Goal: Task Accomplishment & Management: Manage account settings

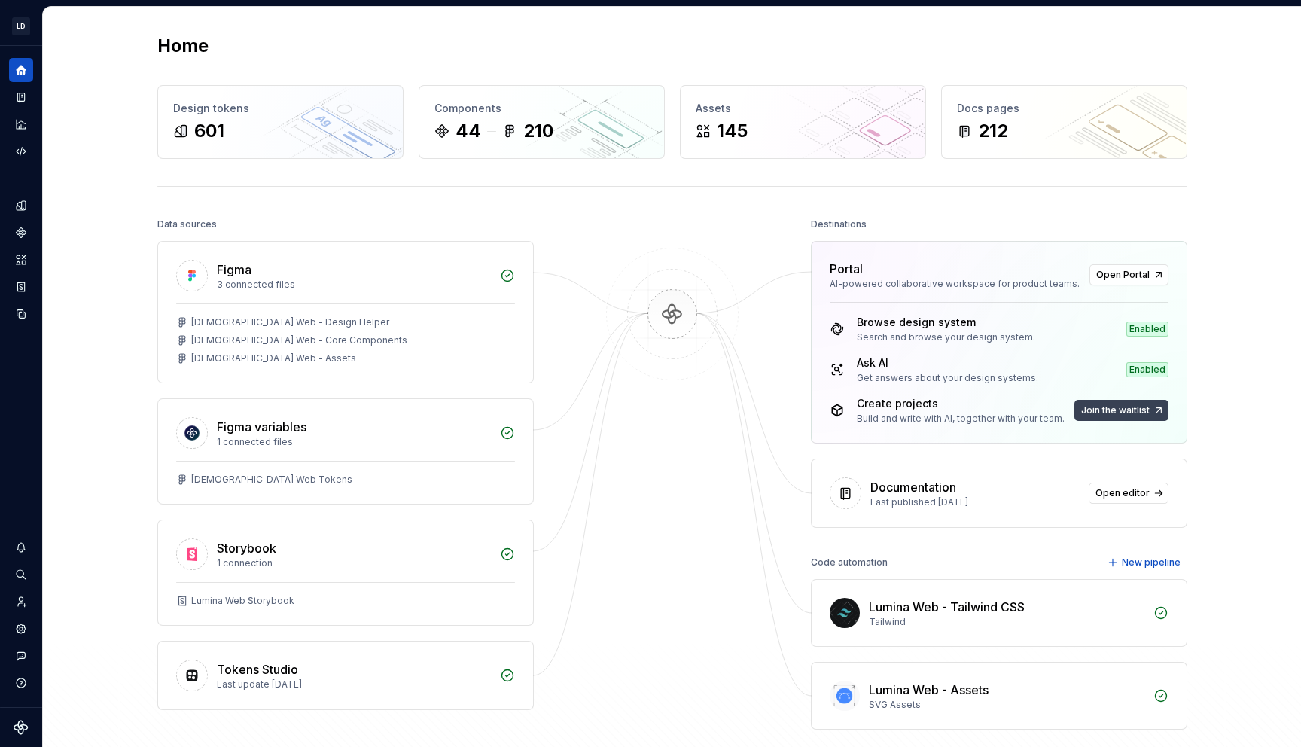
click at [1113, 404] on button "Join the waitlist" at bounding box center [1121, 410] width 94 height 21
click at [1144, 410] on span "Join the waitlist" at bounding box center [1115, 410] width 69 height 12
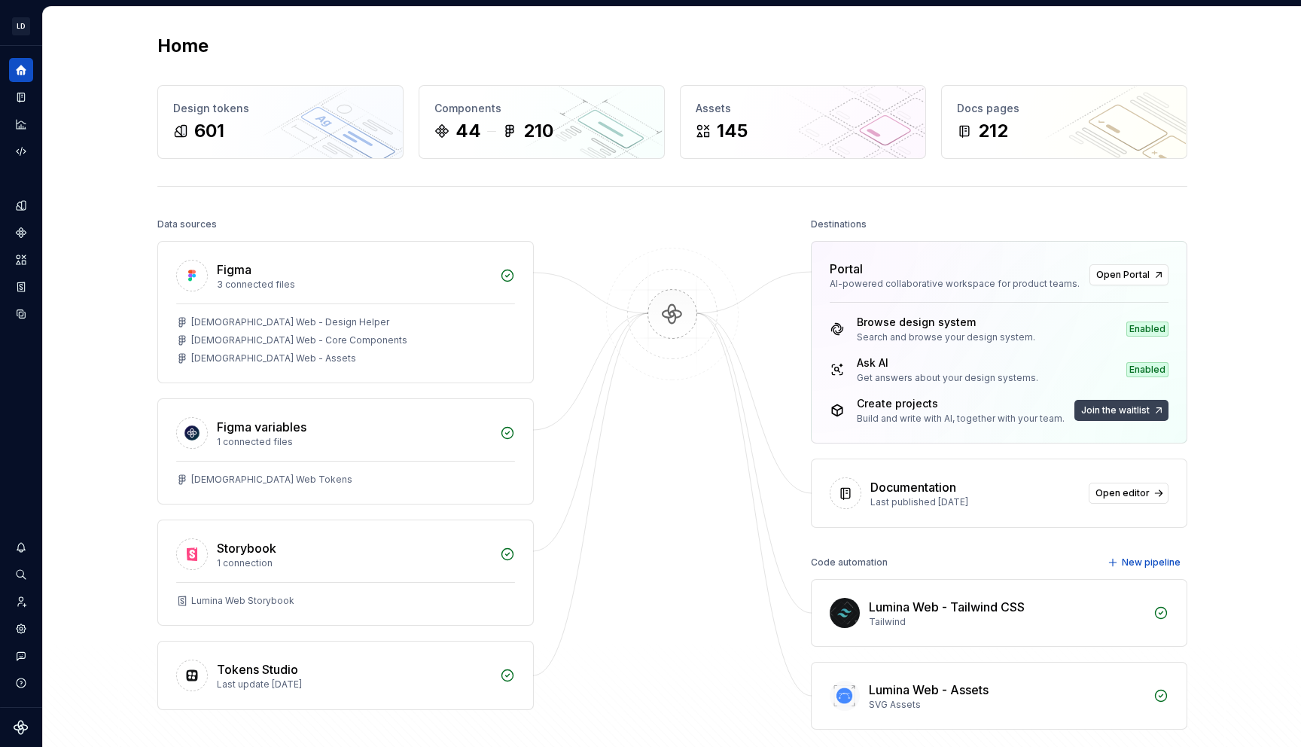
click at [1144, 410] on span "Join the waitlist" at bounding box center [1115, 410] width 69 height 12
click at [1140, 403] on button "Join the waitlist" at bounding box center [1121, 410] width 94 height 21
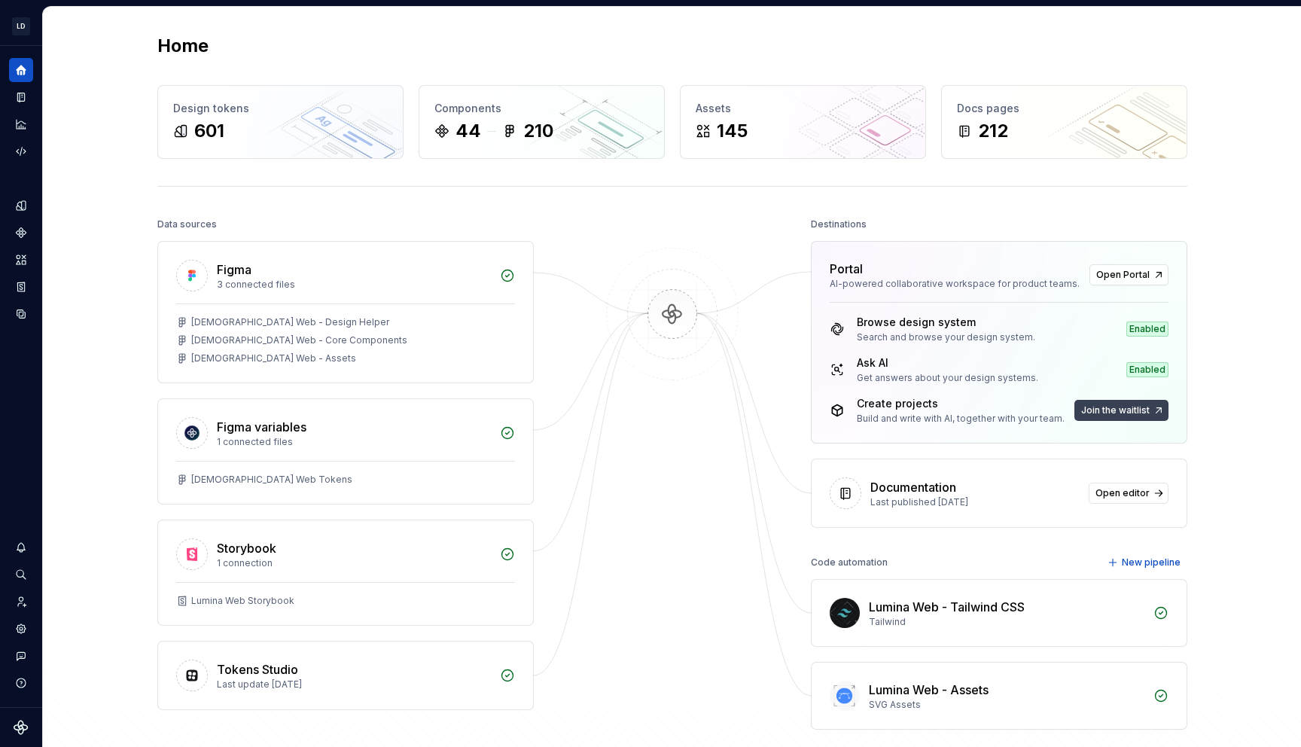
click at [1140, 403] on button "Join the waitlist" at bounding box center [1121, 410] width 94 height 21
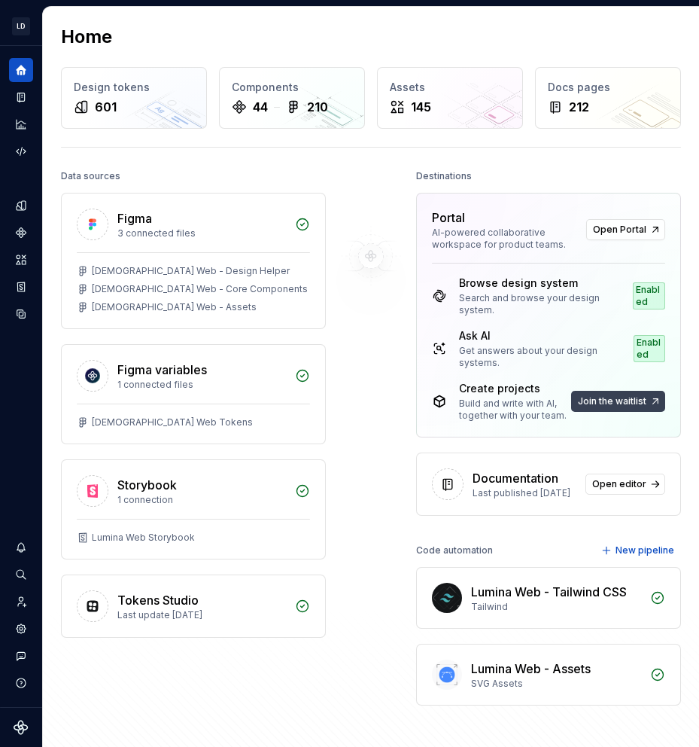
click at [644, 401] on span "Join the waitlist" at bounding box center [612, 401] width 69 height 12
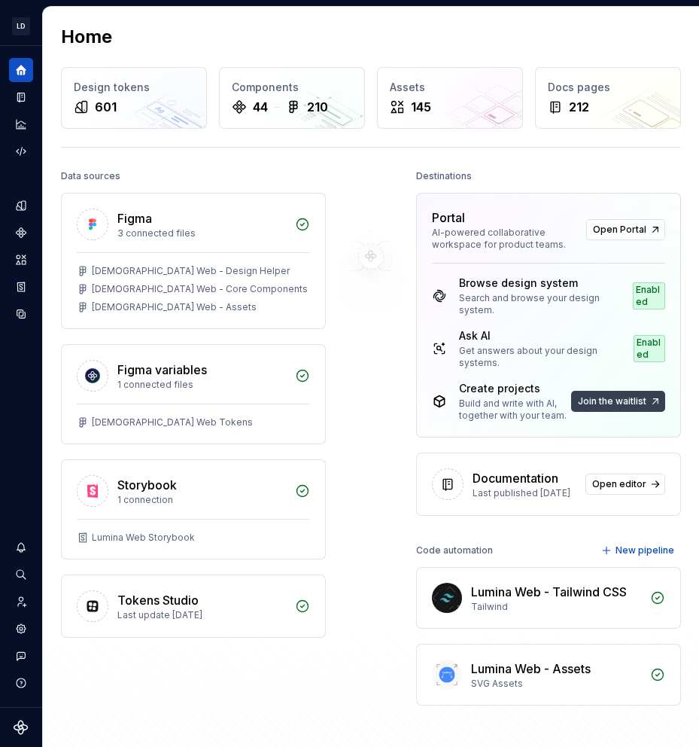
click at [644, 401] on span "Join the waitlist" at bounding box center [612, 401] width 69 height 12
click at [653, 407] on button "Join the waitlist" at bounding box center [618, 401] width 94 height 21
click at [653, 404] on button "Join the waitlist" at bounding box center [618, 401] width 94 height 21
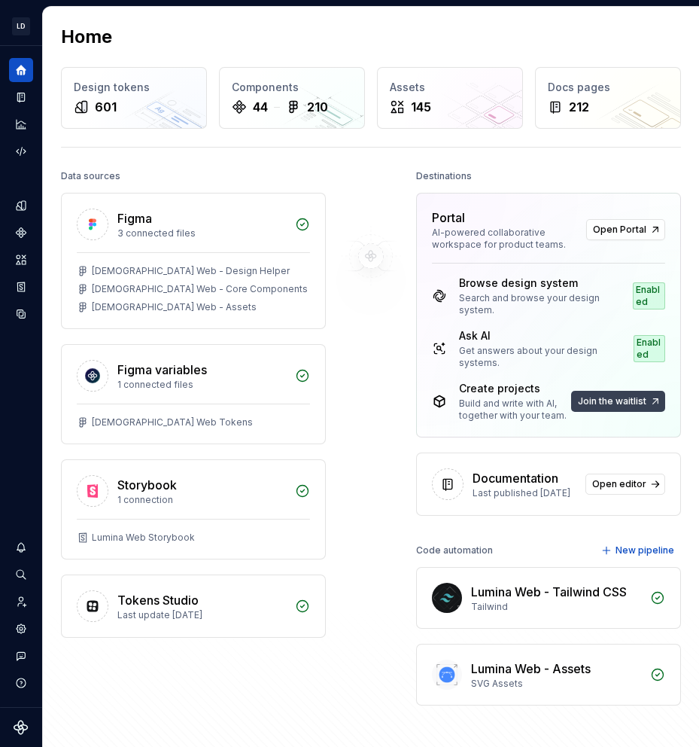
click at [653, 404] on button "Join the waitlist" at bounding box center [618, 401] width 94 height 21
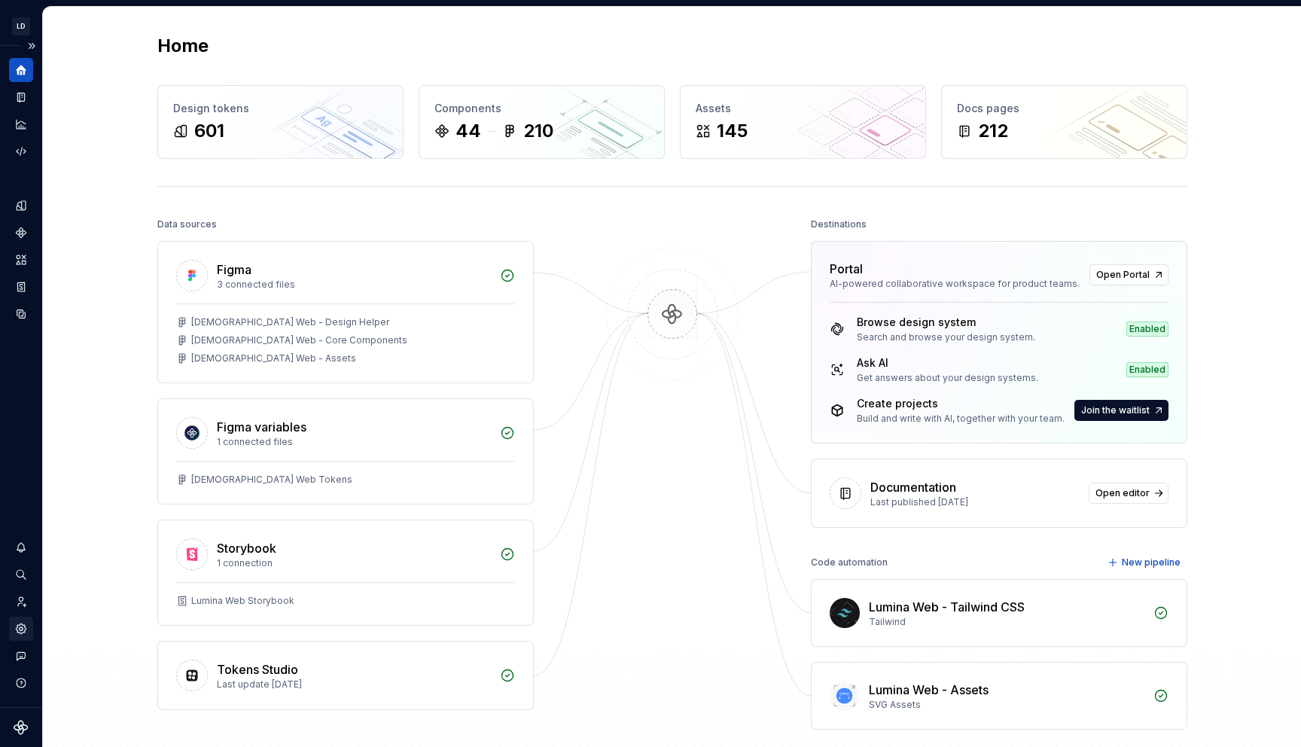
click at [17, 632] on icon "Settings" at bounding box center [21, 628] width 10 height 10
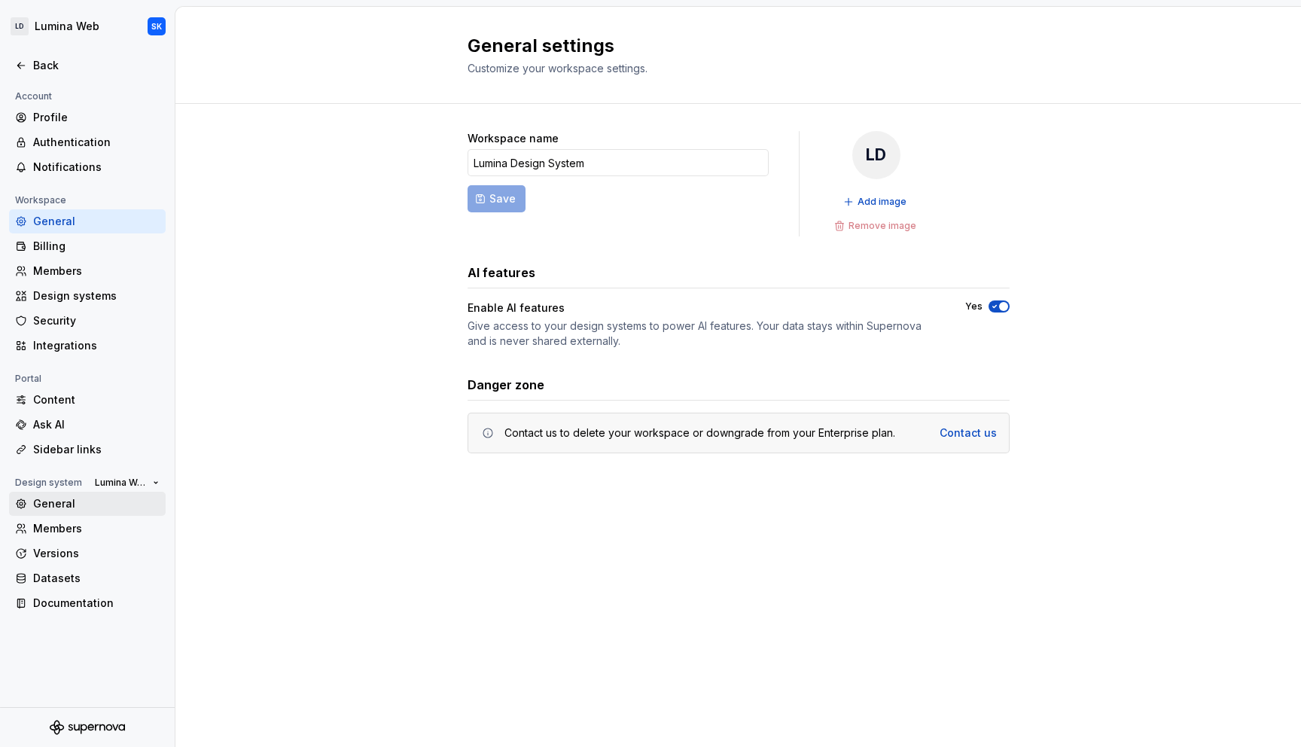
click at [82, 504] on div "General" at bounding box center [96, 503] width 126 height 15
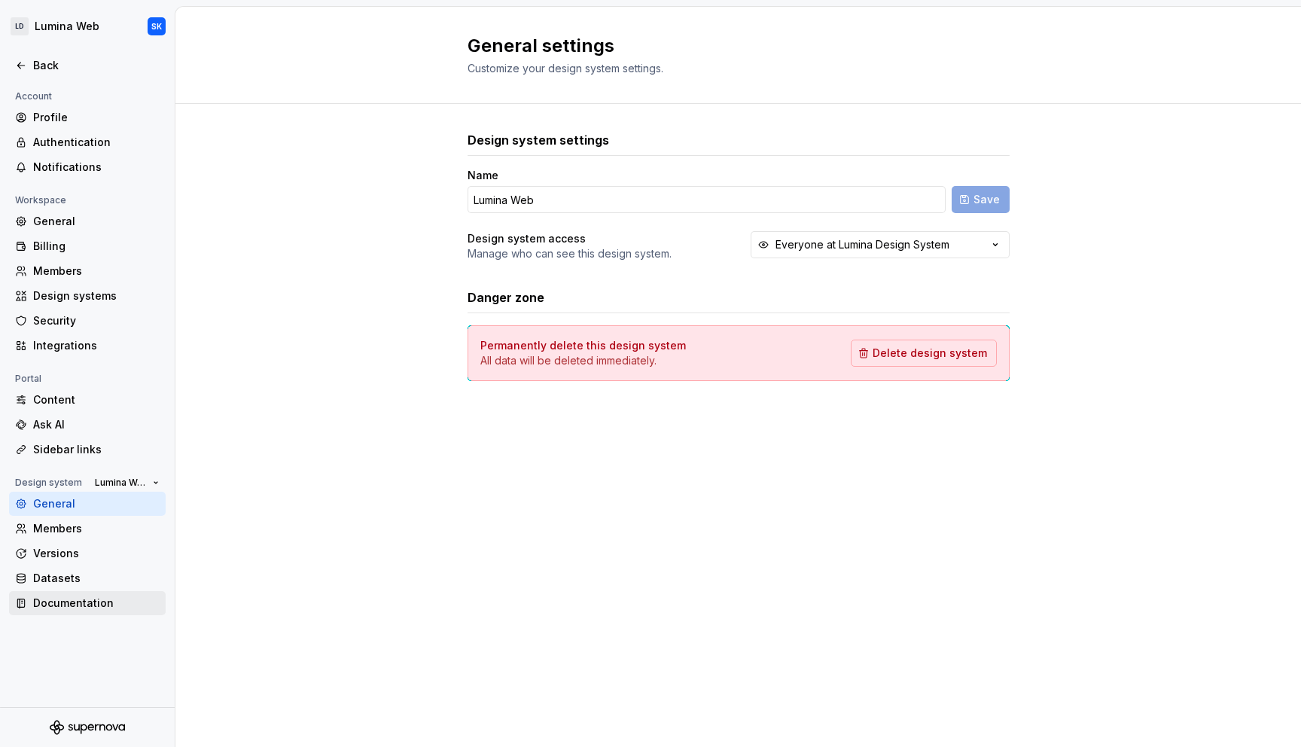
click at [124, 599] on div "Documentation" at bounding box center [96, 603] width 126 height 15
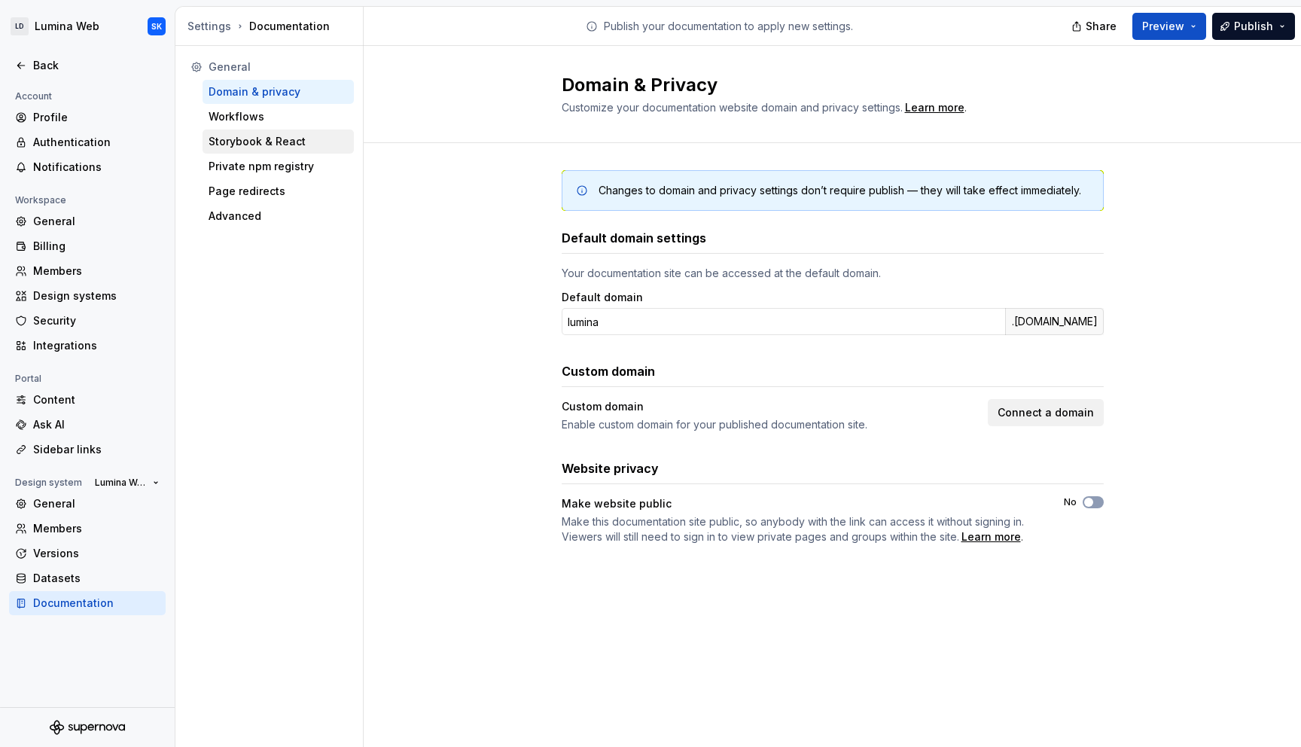
click at [249, 132] on div "Storybook & React" at bounding box center [278, 141] width 151 height 24
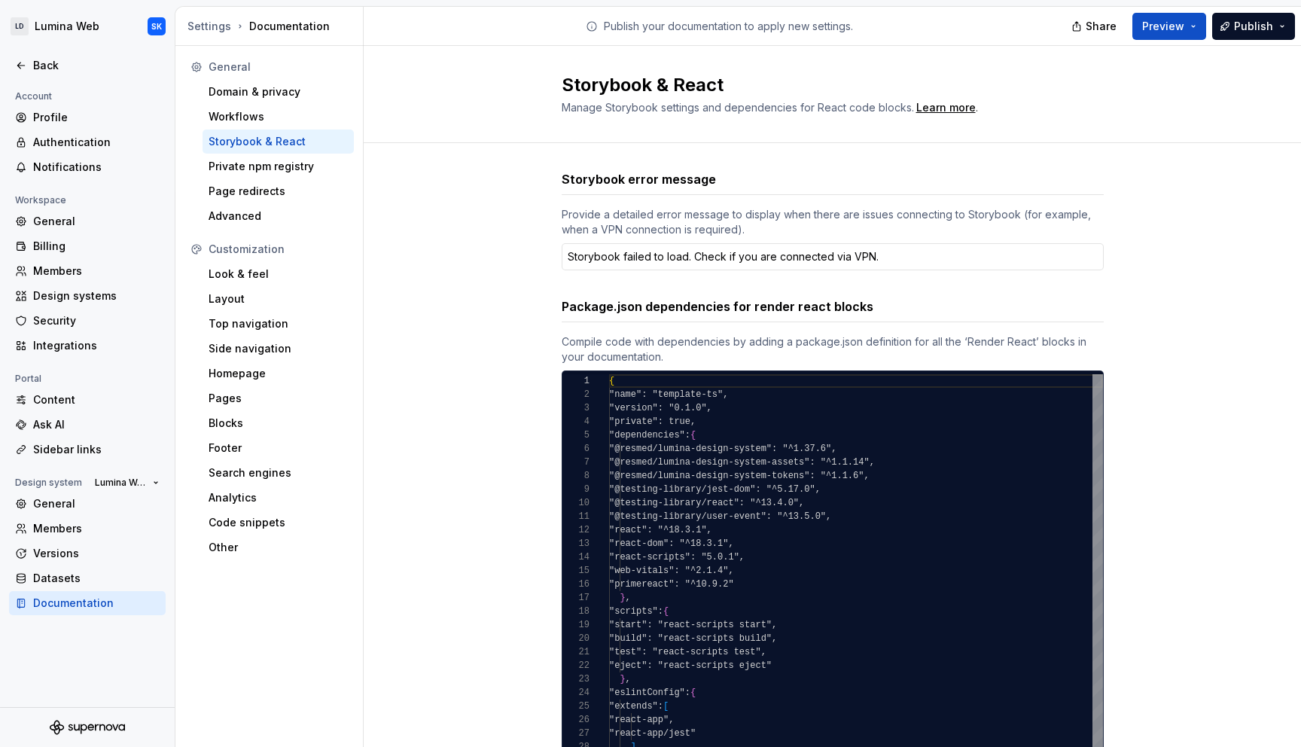
type textarea "*"
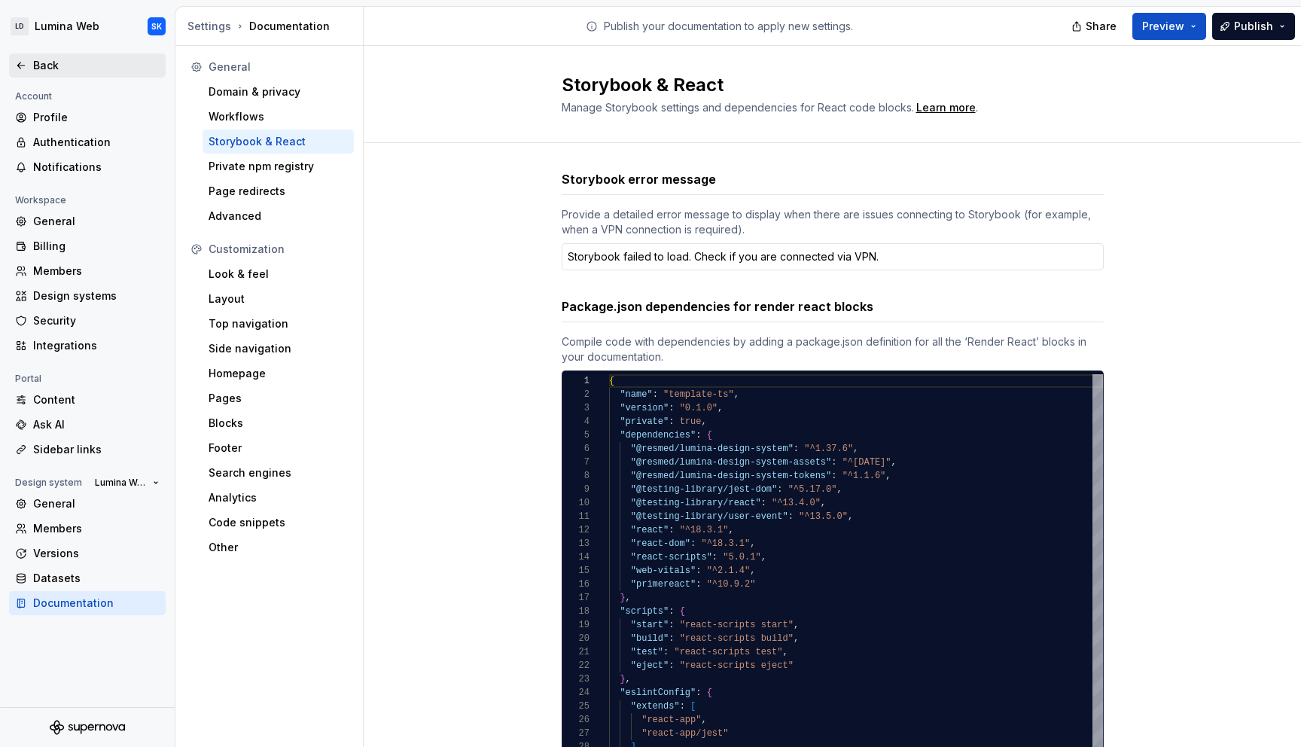
click at [81, 72] on div "Back" at bounding box center [96, 65] width 126 height 15
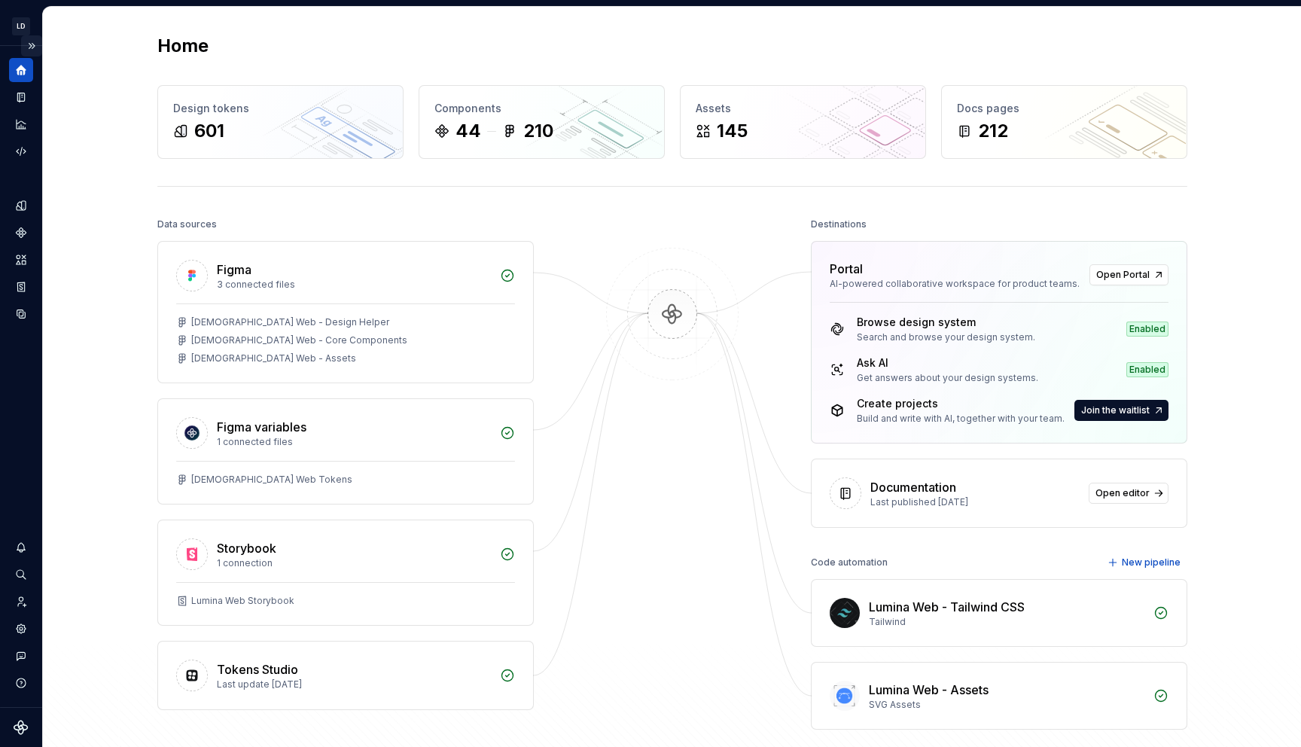
click at [32, 44] on button "Expand sidebar" at bounding box center [31, 45] width 21 height 21
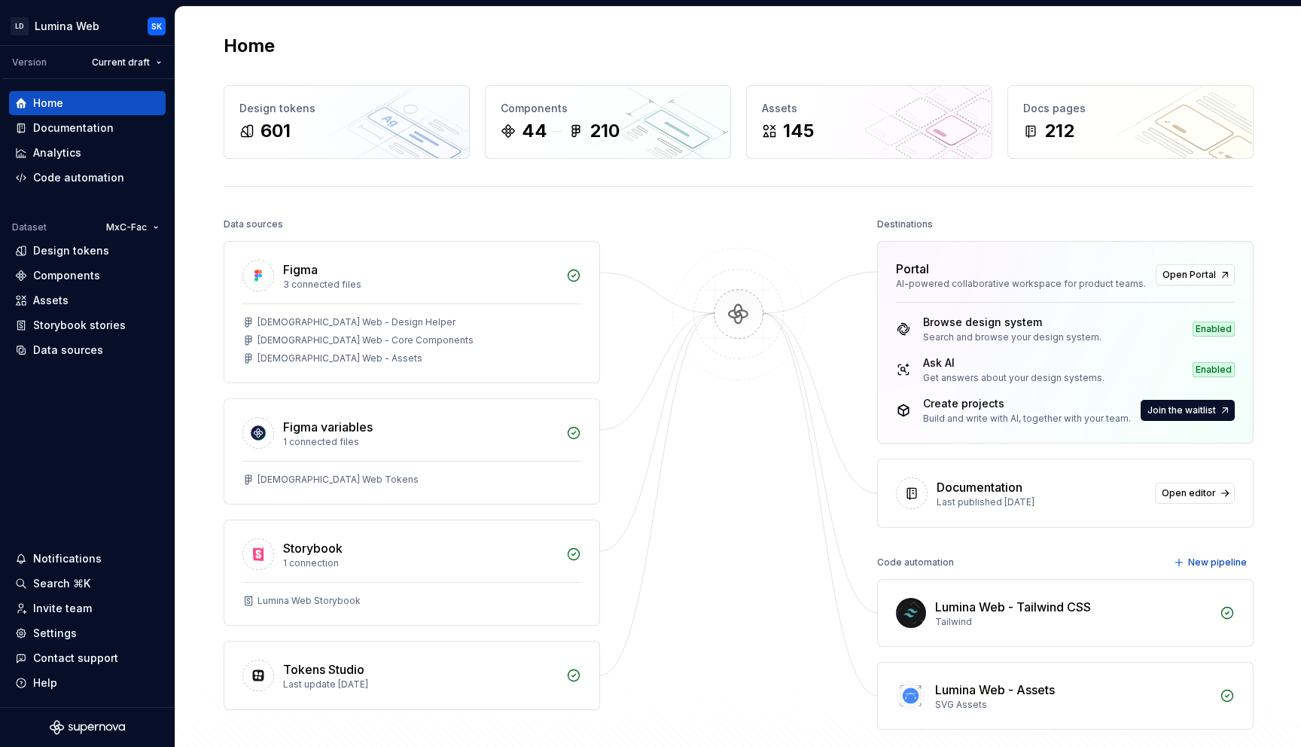
click at [428, 33] on div "Home Design tokens 601 Components 44 210 Assets 145 Docs pages 212 Data sources…" at bounding box center [739, 412] width 1084 height 810
